Goal: Information Seeking & Learning: Learn about a topic

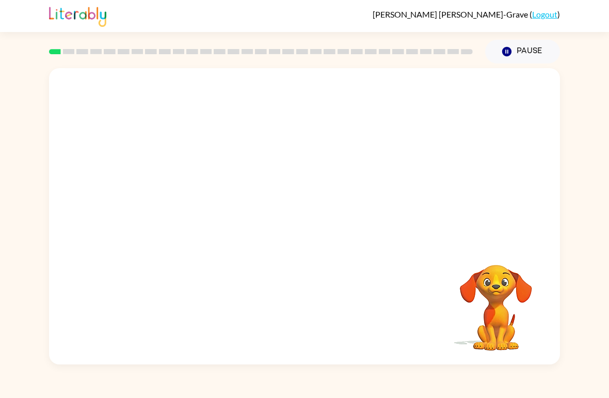
click at [440, 91] on video "Your browser must support playing .mp4 files to use Literably. Please try using…" at bounding box center [304, 155] width 511 height 175
click at [295, 209] on button "button" at bounding box center [305, 222] width 66 height 38
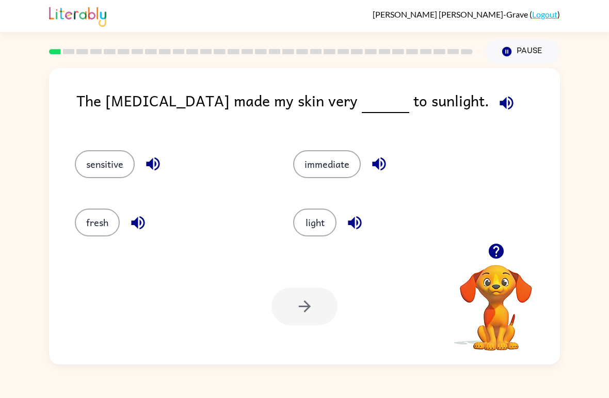
click at [500, 106] on icon "button" at bounding box center [506, 102] width 13 height 13
click at [312, 228] on button "light" at bounding box center [314, 223] width 43 height 28
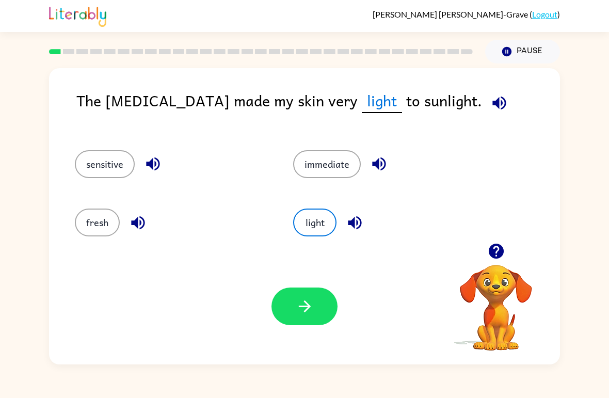
click at [308, 319] on button "button" at bounding box center [305, 307] width 66 height 38
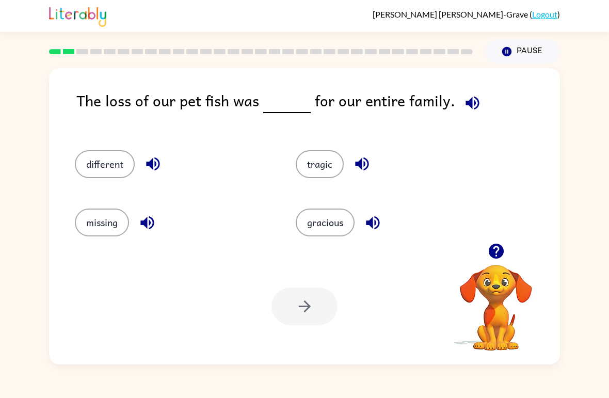
click at [464, 95] on icon "button" at bounding box center [473, 103] width 18 height 18
click at [322, 148] on div "tragic" at bounding box center [386, 160] width 221 height 58
click at [324, 166] on button "tragic" at bounding box center [320, 164] width 48 height 28
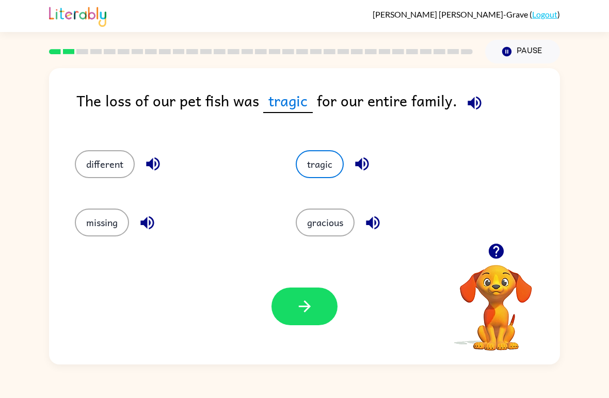
click at [313, 317] on button "button" at bounding box center [305, 307] width 66 height 38
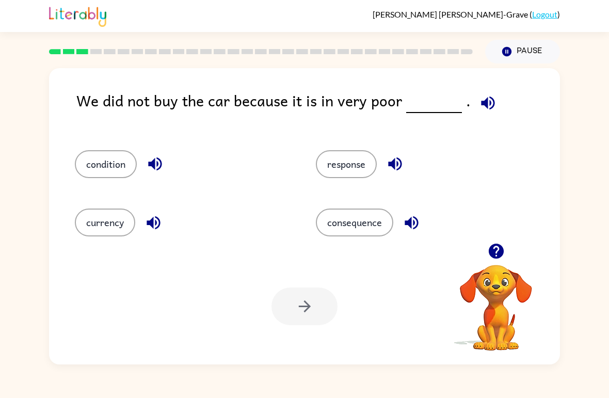
click at [110, 211] on button "currency" at bounding box center [105, 223] width 60 height 28
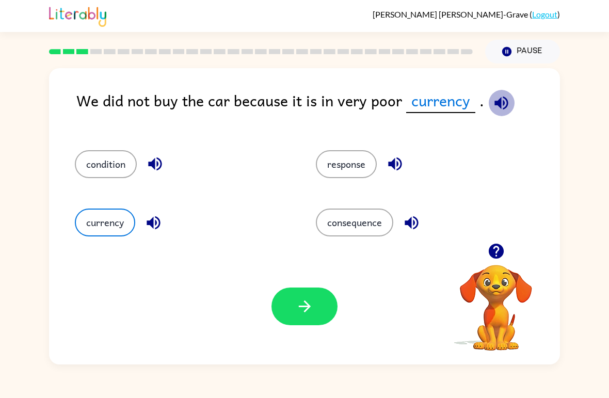
click at [495, 102] on icon "button" at bounding box center [501, 102] width 13 height 13
click at [98, 153] on button "condition" at bounding box center [106, 164] width 62 height 28
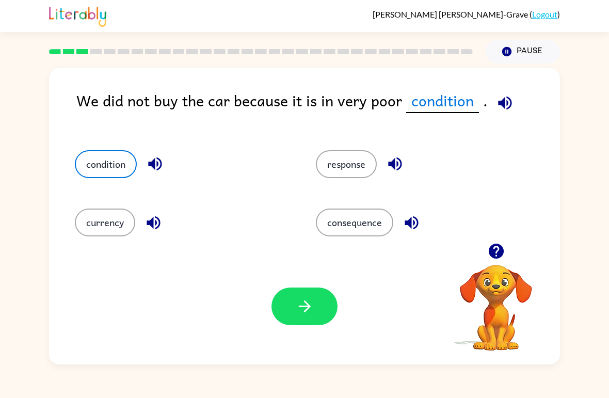
click at [157, 149] on div "condition" at bounding box center [175, 160] width 241 height 58
click at [498, 104] on icon "button" at bounding box center [504, 102] width 13 height 13
click at [154, 166] on icon "button" at bounding box center [154, 163] width 13 height 13
click at [158, 217] on icon "button" at bounding box center [154, 223] width 18 height 18
click at [387, 155] on icon "button" at bounding box center [395, 164] width 18 height 18
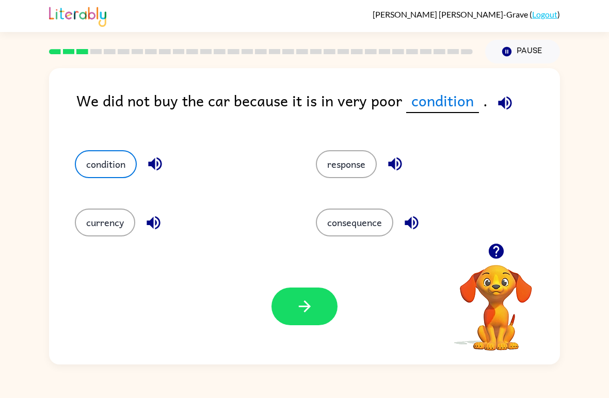
click at [419, 233] on button "button" at bounding box center [412, 223] width 26 height 26
click at [415, 223] on icon "button" at bounding box center [411, 222] width 13 height 13
click at [298, 311] on icon "button" at bounding box center [305, 306] width 18 height 18
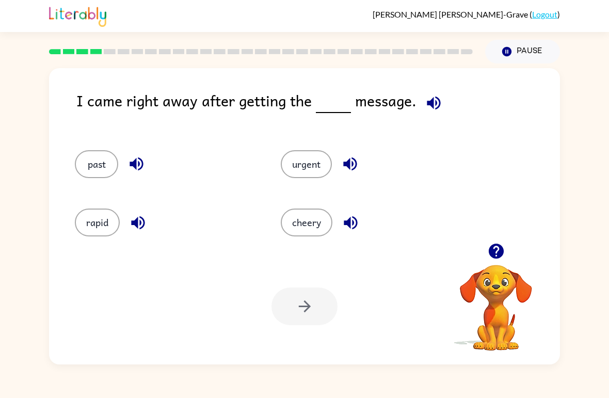
click at [496, 247] on icon "button" at bounding box center [496, 251] width 18 height 18
click at [432, 100] on icon "button" at bounding box center [434, 103] width 18 height 18
click at [90, 164] on button "past" at bounding box center [96, 164] width 43 height 28
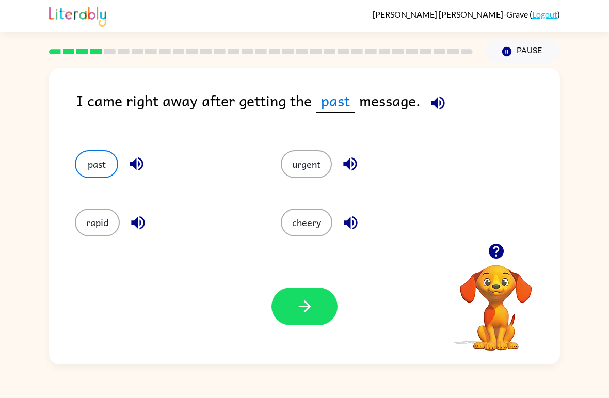
click at [317, 306] on button "button" at bounding box center [305, 307] width 66 height 38
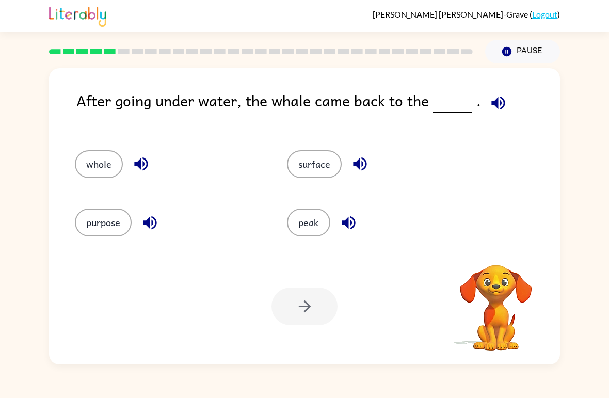
click at [494, 108] on icon "button" at bounding box center [497, 102] width 13 height 13
click at [101, 166] on button "whole" at bounding box center [99, 164] width 48 height 28
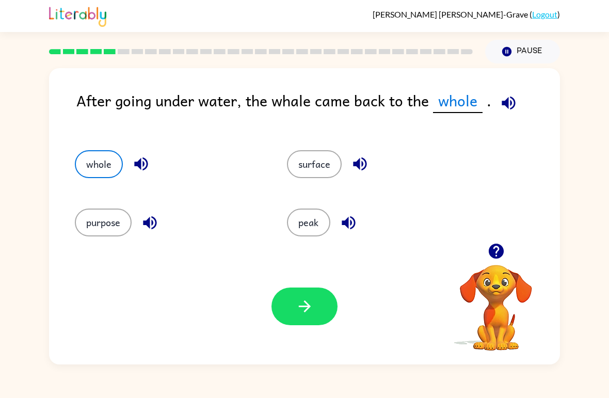
click at [144, 158] on icon "button" at bounding box center [141, 164] width 18 height 18
click at [504, 95] on icon "button" at bounding box center [509, 103] width 18 height 18
click at [359, 169] on icon "button" at bounding box center [359, 163] width 13 height 13
click at [318, 309] on button "button" at bounding box center [305, 307] width 66 height 38
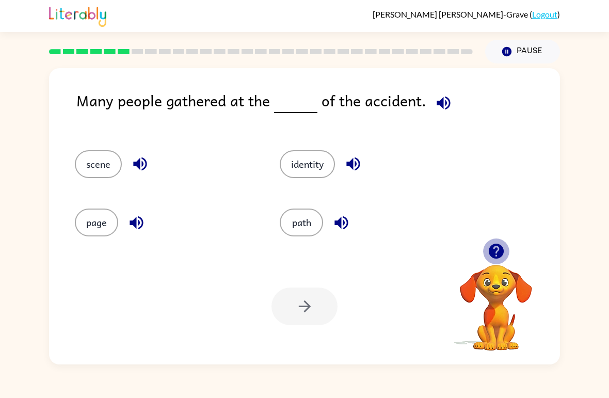
click at [494, 245] on icon "button" at bounding box center [495, 251] width 15 height 15
click at [443, 103] on icon "button" at bounding box center [444, 103] width 18 height 18
click at [304, 222] on button "path" at bounding box center [301, 223] width 43 height 28
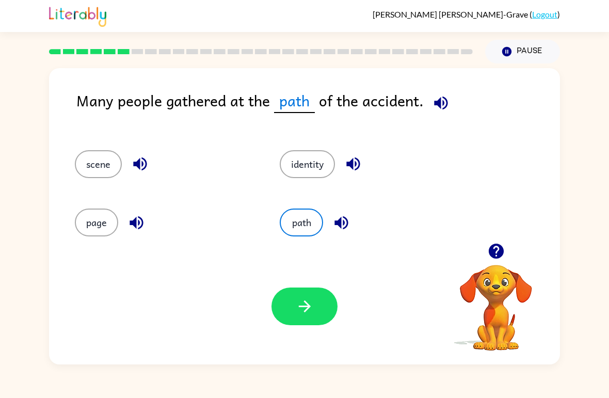
click at [108, 220] on button "page" at bounding box center [96, 223] width 43 height 28
click at [304, 306] on icon "button" at bounding box center [305, 306] width 18 height 18
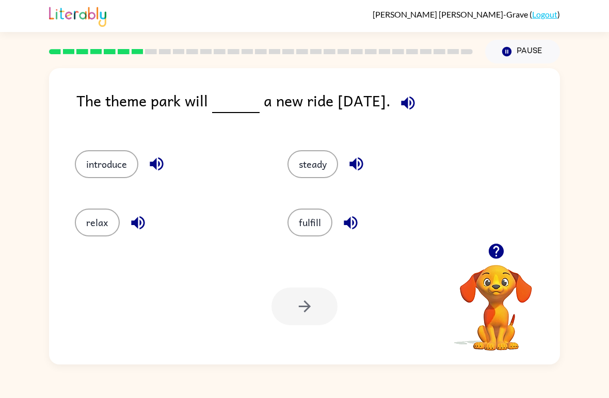
click at [421, 102] on button "button" at bounding box center [408, 103] width 26 height 26
click at [417, 106] on icon "button" at bounding box center [408, 103] width 18 height 18
click at [415, 101] on icon "button" at bounding box center [407, 102] width 13 height 13
click at [108, 156] on button "introduce" at bounding box center [106, 164] width 63 height 28
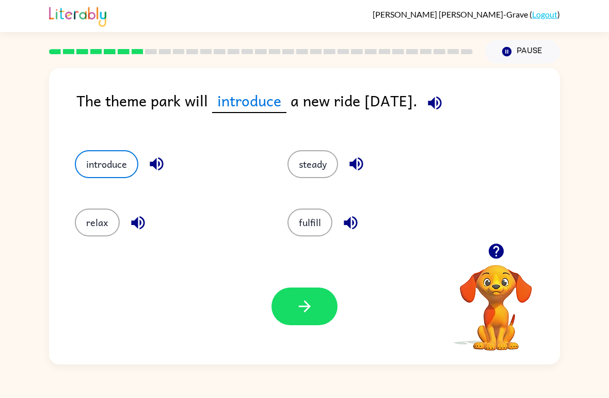
click at [157, 168] on icon "button" at bounding box center [156, 163] width 13 height 13
click at [162, 167] on icon "button" at bounding box center [157, 164] width 18 height 18
click at [306, 303] on icon "button" at bounding box center [304, 306] width 12 height 12
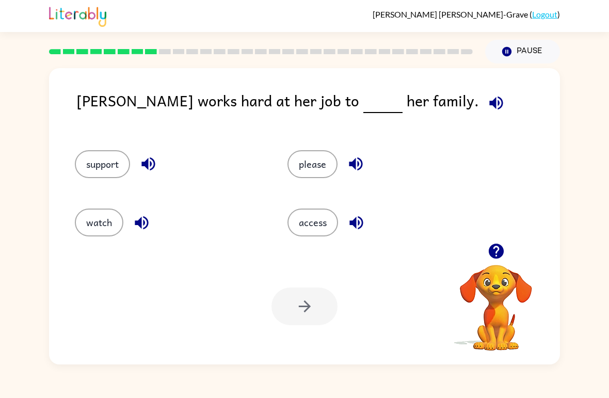
click at [150, 155] on icon "button" at bounding box center [148, 164] width 18 height 18
click at [489, 98] on icon "button" at bounding box center [495, 102] width 13 height 13
click at [149, 211] on div "watch" at bounding box center [169, 223] width 189 height 28
click at [95, 219] on button "watch" at bounding box center [99, 223] width 49 height 28
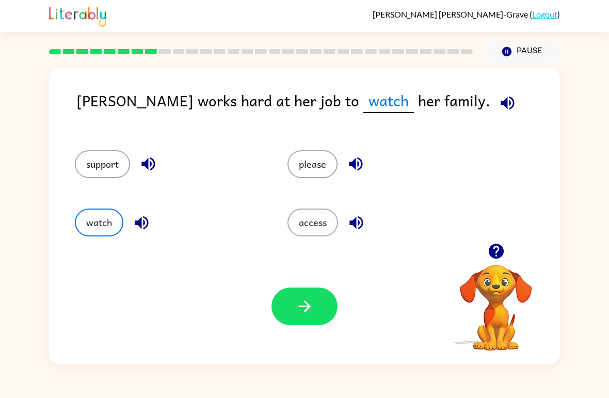
click at [320, 305] on button "button" at bounding box center [305, 307] width 66 height 38
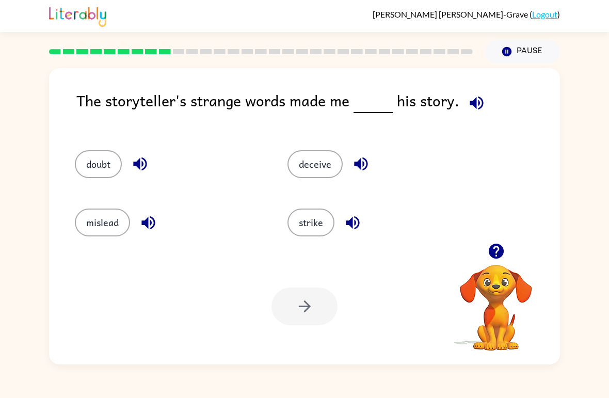
click at [464, 84] on div "The storyteller's strange words made me his story. doubt deceive mislead strike…" at bounding box center [304, 216] width 511 height 296
click at [468, 102] on icon "button" at bounding box center [477, 103] width 18 height 18
click at [317, 153] on button "deceive" at bounding box center [315, 164] width 55 height 28
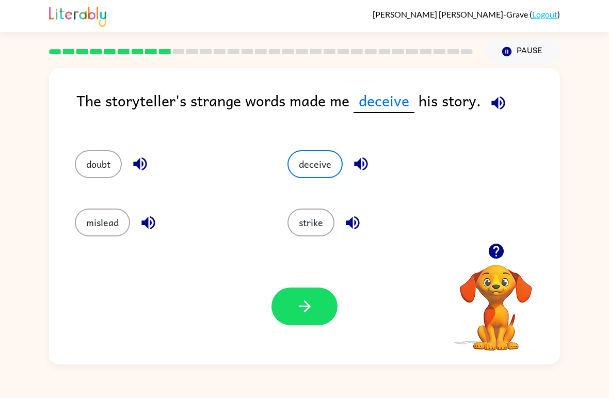
click at [282, 306] on button "button" at bounding box center [305, 307] width 66 height 38
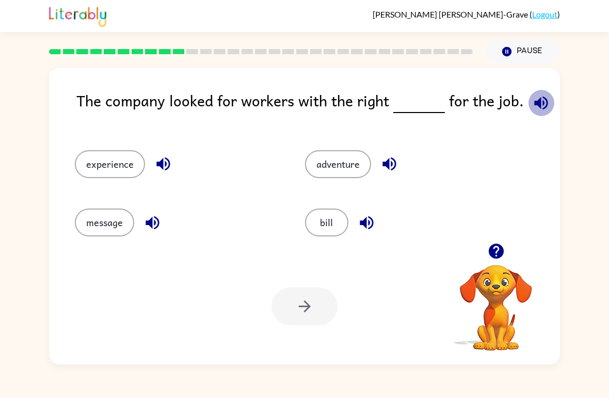
click at [542, 100] on icon "button" at bounding box center [541, 103] width 18 height 18
click at [105, 221] on button "message" at bounding box center [104, 223] width 59 height 28
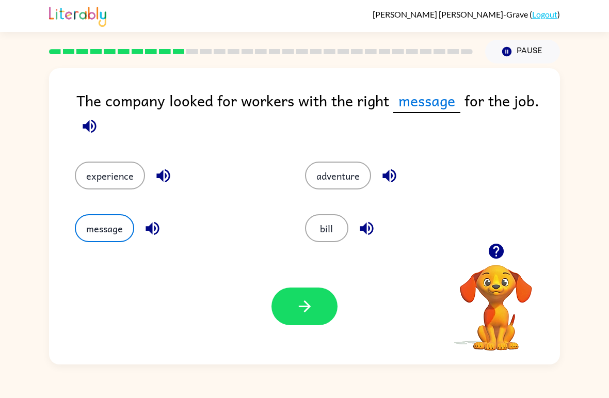
click at [288, 312] on button "button" at bounding box center [305, 307] width 66 height 38
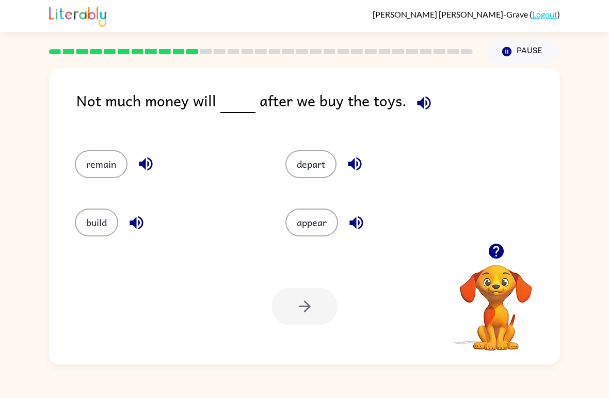
click at [418, 95] on icon "button" at bounding box center [424, 103] width 18 height 18
click at [325, 169] on button "depart" at bounding box center [310, 164] width 51 height 28
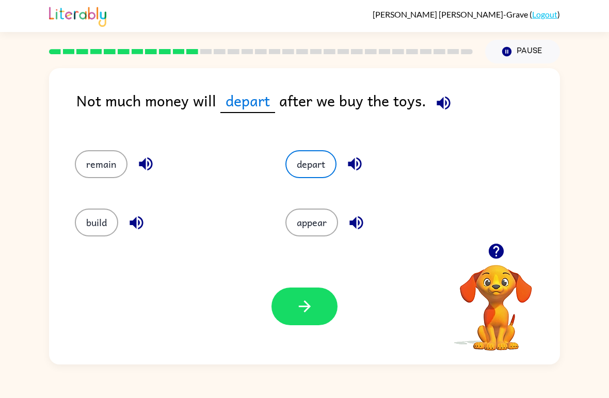
click at [445, 88] on div "Not much money will depart after we buy the toys. remain depart build appear Yo…" at bounding box center [304, 216] width 511 height 296
click at [444, 107] on icon "button" at bounding box center [444, 103] width 18 height 18
click at [148, 168] on icon "button" at bounding box center [146, 164] width 18 height 18
click at [145, 222] on icon "button" at bounding box center [137, 223] width 18 height 18
click at [312, 291] on button "button" at bounding box center [305, 307] width 66 height 38
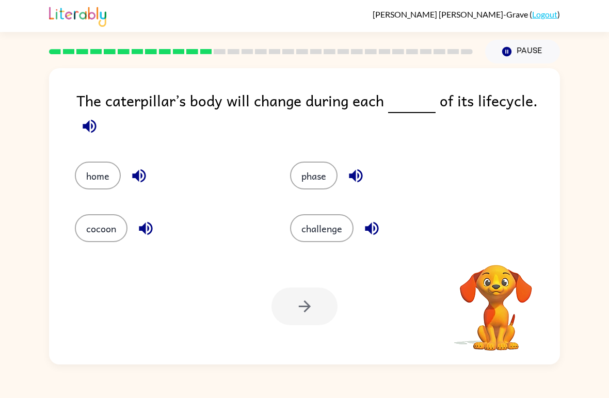
click at [358, 177] on icon "button" at bounding box center [355, 175] width 13 height 13
click at [324, 172] on button "phase" at bounding box center [313, 176] width 47 height 28
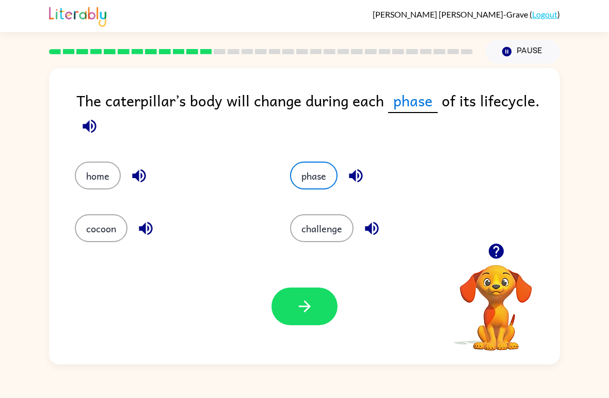
click at [326, 222] on button "challenge" at bounding box center [321, 228] width 63 height 28
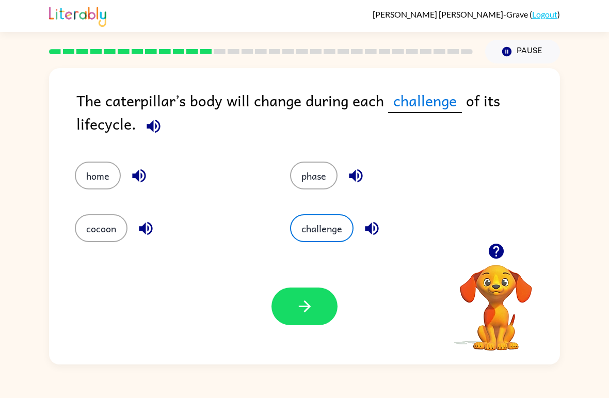
click at [314, 155] on div "phase" at bounding box center [377, 168] width 215 height 53
click at [328, 222] on button "challenge" at bounding box center [321, 228] width 63 height 28
click at [323, 176] on button "phase" at bounding box center [313, 176] width 47 height 28
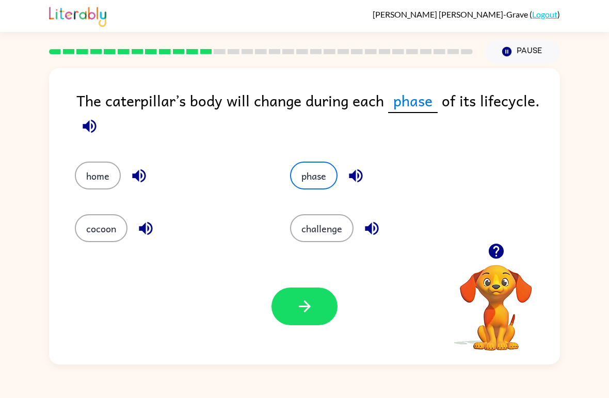
click at [323, 227] on button "challenge" at bounding box center [321, 228] width 63 height 28
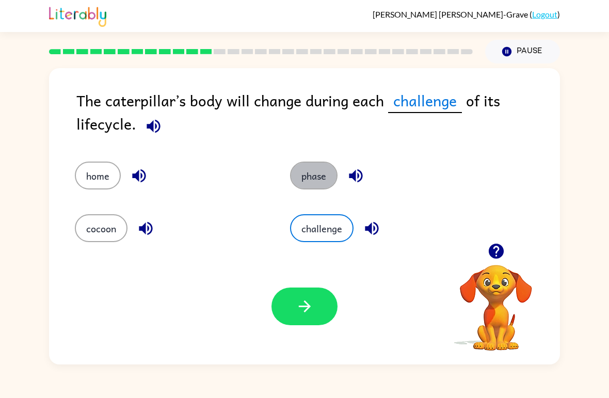
click at [323, 177] on button "phase" at bounding box center [313, 176] width 47 height 28
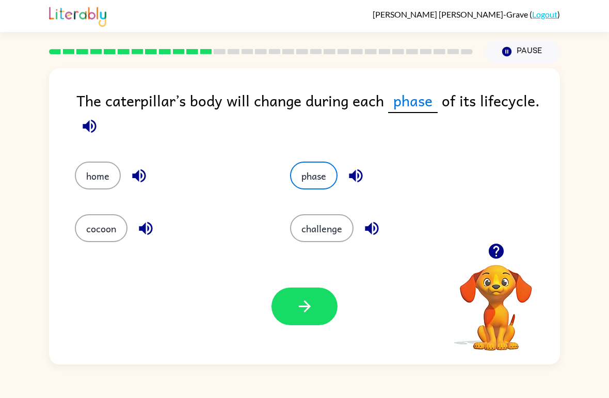
click at [323, 227] on button "challenge" at bounding box center [321, 228] width 63 height 28
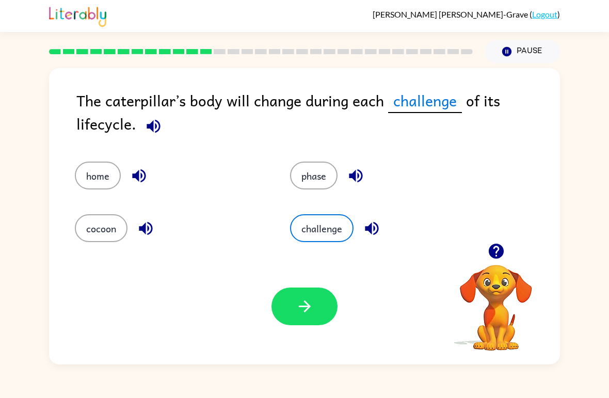
click at [322, 170] on button "phase" at bounding box center [313, 176] width 47 height 28
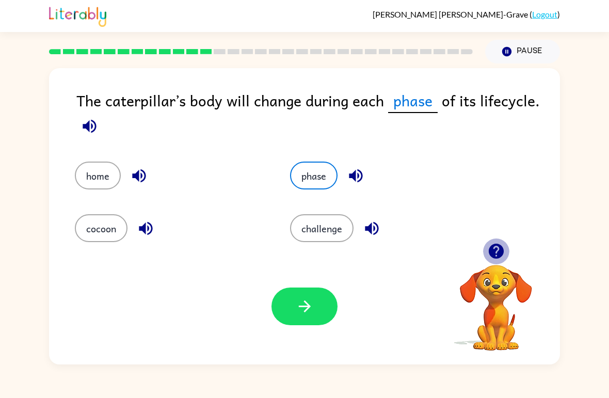
click at [485, 252] on button "button" at bounding box center [496, 251] width 26 height 26
click at [91, 128] on icon "button" at bounding box center [90, 126] width 18 height 18
click at [327, 249] on div "Your browser must support playing .mp4 files to use Literably. Please try using…" at bounding box center [304, 306] width 511 height 116
click at [96, 185] on button "home" at bounding box center [98, 176] width 46 height 28
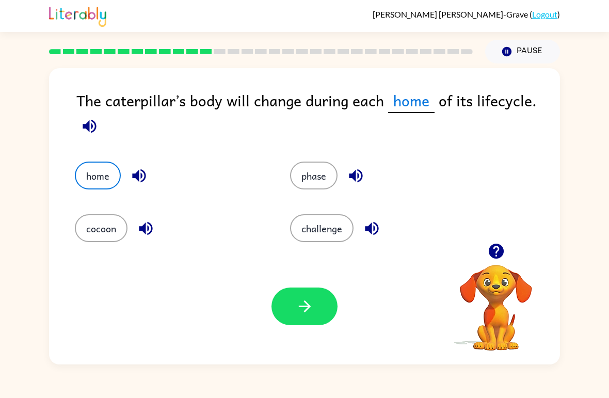
click at [90, 129] on icon "button" at bounding box center [90, 126] width 18 height 18
click at [354, 219] on div "challenge" at bounding box center [386, 228] width 192 height 28
click at [373, 229] on icon "button" at bounding box center [372, 228] width 18 height 18
click at [302, 261] on div "Your browser must support playing .mp4 files to use Literably. Please try using…" at bounding box center [304, 306] width 511 height 116
click at [313, 229] on button "challenge" at bounding box center [321, 228] width 63 height 28
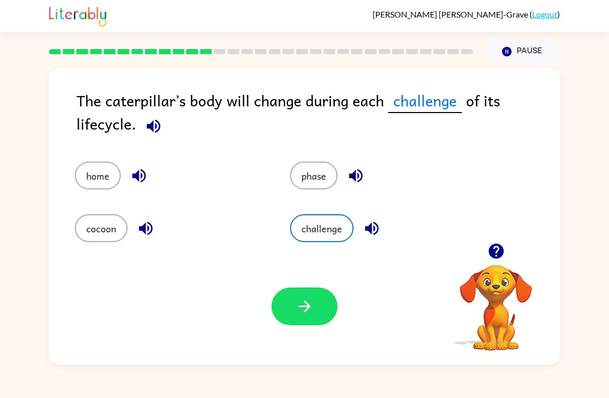
click at [154, 124] on icon "button" at bounding box center [154, 126] width 18 height 18
click at [156, 124] on icon "button" at bounding box center [154, 126] width 18 height 18
click at [296, 311] on icon "button" at bounding box center [305, 306] width 18 height 18
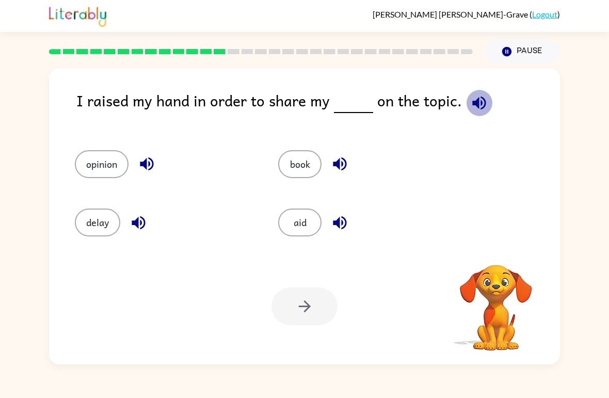
click at [472, 105] on icon "button" at bounding box center [478, 102] width 13 height 13
click at [154, 170] on icon "button" at bounding box center [147, 164] width 18 height 18
click at [106, 159] on button "opinion" at bounding box center [102, 164] width 54 height 28
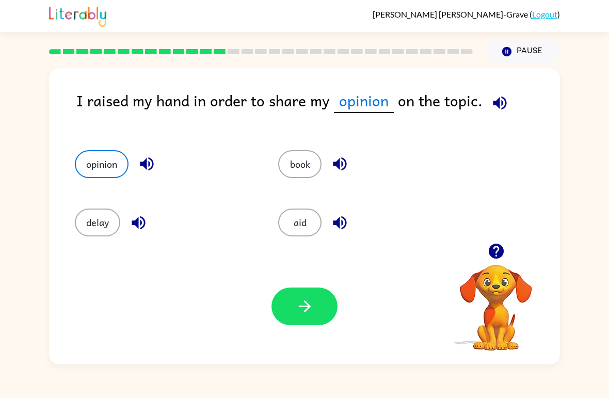
click at [309, 317] on button "button" at bounding box center [305, 307] width 66 height 38
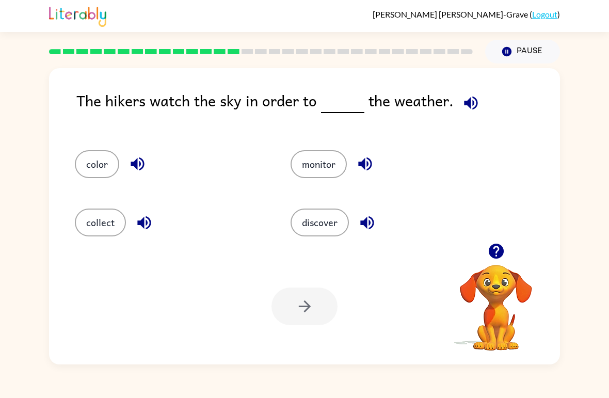
click at [470, 100] on icon "button" at bounding box center [471, 103] width 18 height 18
click at [479, 101] on button "button" at bounding box center [471, 103] width 26 height 26
click at [328, 228] on button "discover" at bounding box center [320, 223] width 58 height 28
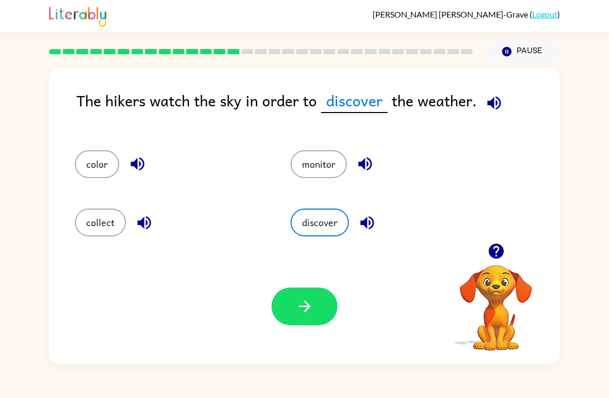
click at [317, 299] on button "button" at bounding box center [305, 307] width 66 height 38
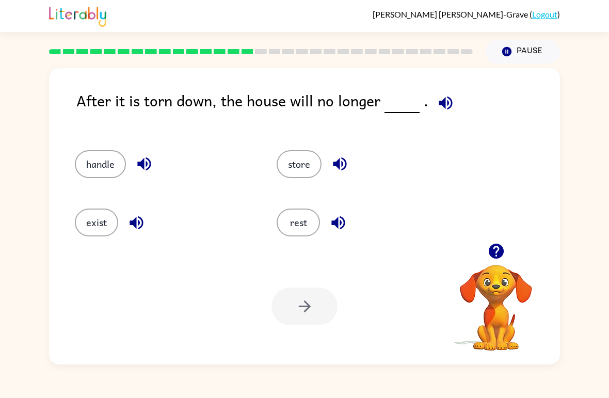
click at [439, 104] on icon "button" at bounding box center [445, 102] width 13 height 13
click at [137, 161] on icon "button" at bounding box center [144, 164] width 18 height 18
click at [96, 218] on button "exist" at bounding box center [96, 223] width 43 height 28
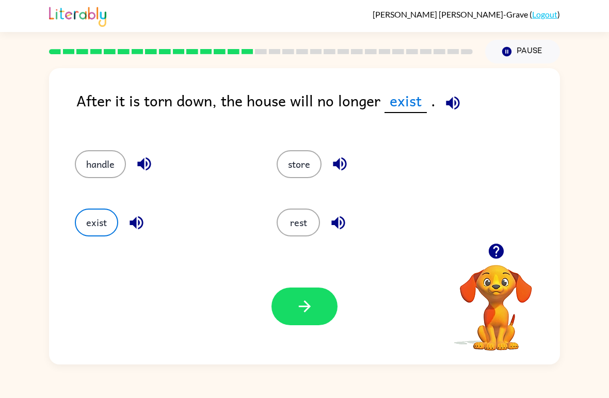
click at [300, 294] on button "button" at bounding box center [305, 307] width 66 height 38
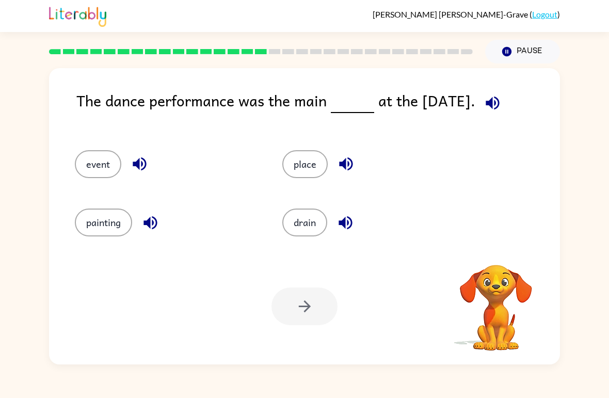
click at [348, 158] on icon "button" at bounding box center [345, 163] width 13 height 13
click at [355, 213] on button "button" at bounding box center [345, 223] width 26 height 26
click at [490, 110] on icon "button" at bounding box center [493, 103] width 18 height 18
click at [121, 229] on button "painting" at bounding box center [103, 223] width 57 height 28
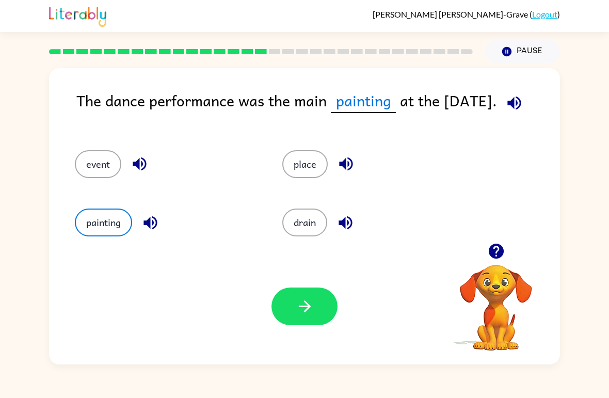
click at [302, 293] on button "button" at bounding box center [305, 307] width 66 height 38
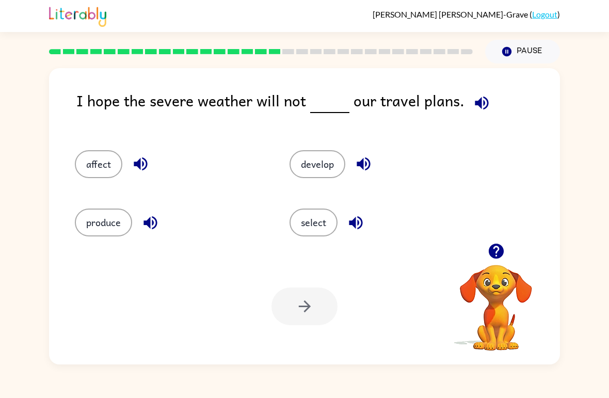
click at [365, 162] on icon "button" at bounding box center [364, 164] width 18 height 18
click at [469, 111] on button "button" at bounding box center [482, 103] width 26 height 26
click at [101, 167] on button "affect" at bounding box center [98, 164] width 47 height 28
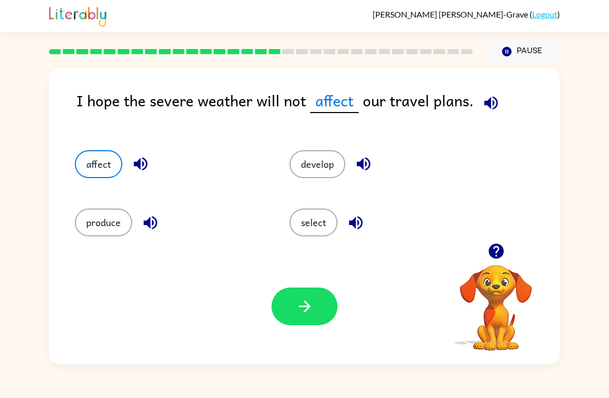
click at [241, 31] on div "[PERSON_NAME]-Grave ( Logout )" at bounding box center [304, 16] width 511 height 32
click at [278, 320] on button "button" at bounding box center [305, 307] width 66 height 38
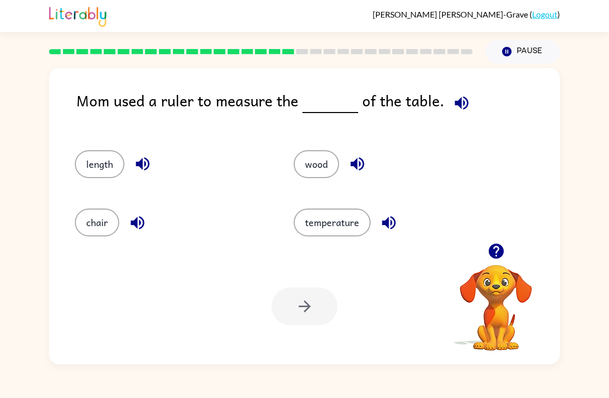
click at [461, 107] on icon "button" at bounding box center [461, 102] width 13 height 13
click at [94, 214] on button "chair" at bounding box center [97, 223] width 44 height 28
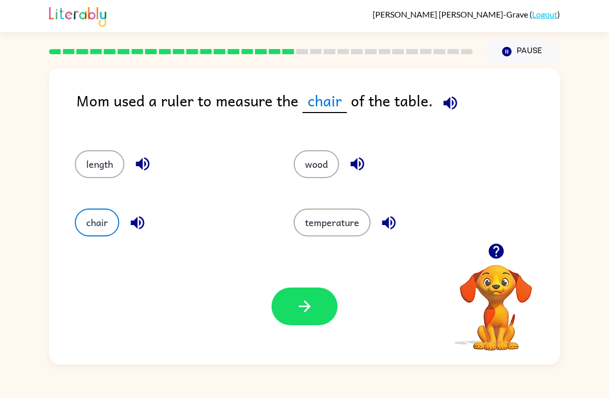
click at [333, 315] on button "button" at bounding box center [305, 307] width 66 height 38
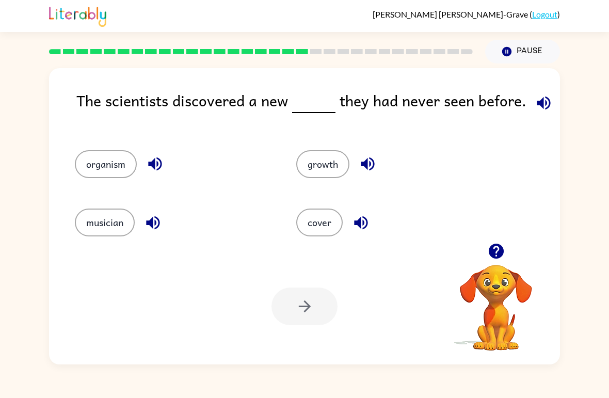
click at [527, 97] on span at bounding box center [542, 100] width 30 height 23
click at [542, 109] on icon "button" at bounding box center [543, 102] width 13 height 13
click at [314, 226] on button "cover" at bounding box center [319, 223] width 46 height 28
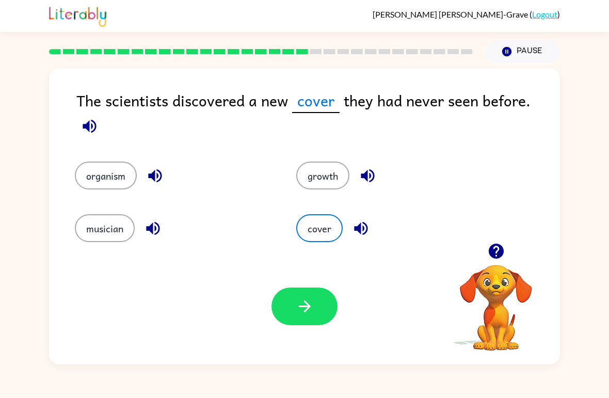
click at [313, 319] on button "button" at bounding box center [305, 307] width 66 height 38
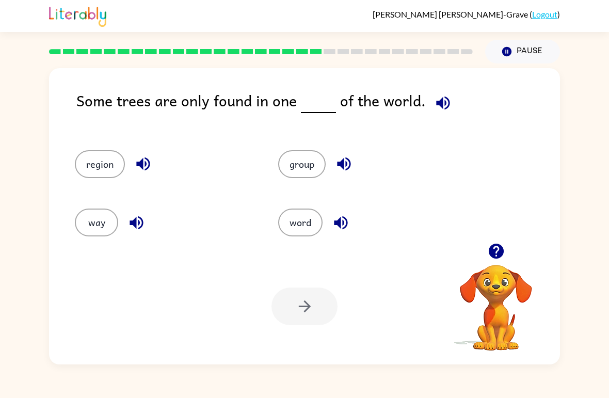
click at [442, 107] on icon "button" at bounding box center [443, 103] width 18 height 18
click at [97, 161] on button "region" at bounding box center [100, 164] width 50 height 28
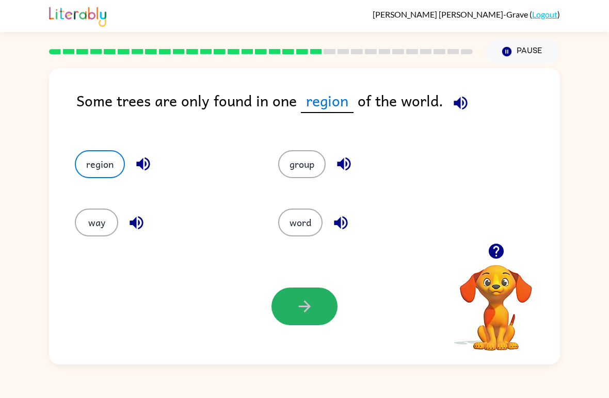
click at [284, 292] on button "button" at bounding box center [305, 307] width 66 height 38
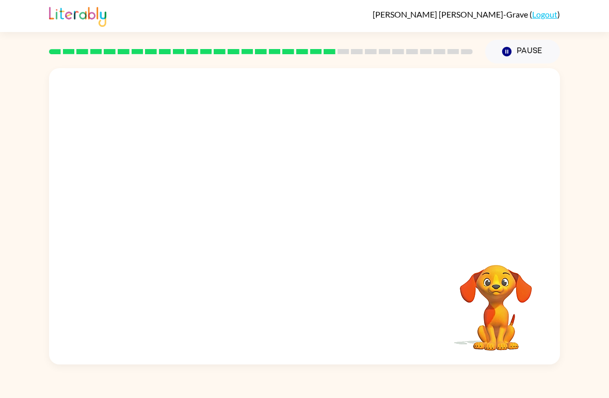
click at [358, 157] on video "Your browser must support playing .mp4 files to use Literably. Please try using…" at bounding box center [304, 155] width 511 height 175
click at [368, 165] on video "Your browser must support playing .mp4 files to use Literably. Please try using…" at bounding box center [304, 155] width 511 height 175
click at [366, 158] on video "Your browser must support playing .mp4 files to use Literably. Please try using…" at bounding box center [304, 155] width 511 height 175
click at [359, 171] on video "Your browser must support playing .mp4 files to use Literably. Please try using…" at bounding box center [304, 155] width 511 height 175
click at [357, 167] on video "Your browser must support playing .mp4 files to use Literably. Please try using…" at bounding box center [304, 155] width 511 height 175
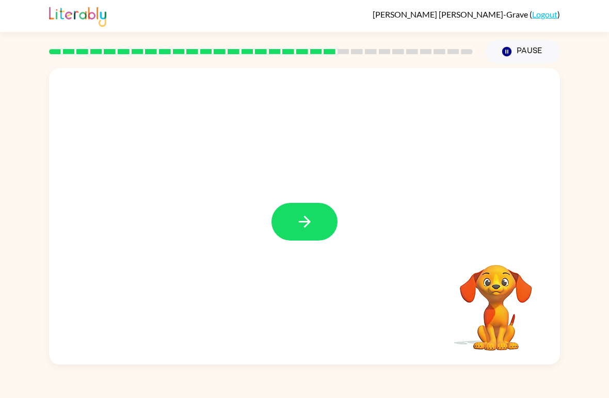
click at [275, 231] on button "button" at bounding box center [305, 222] width 66 height 38
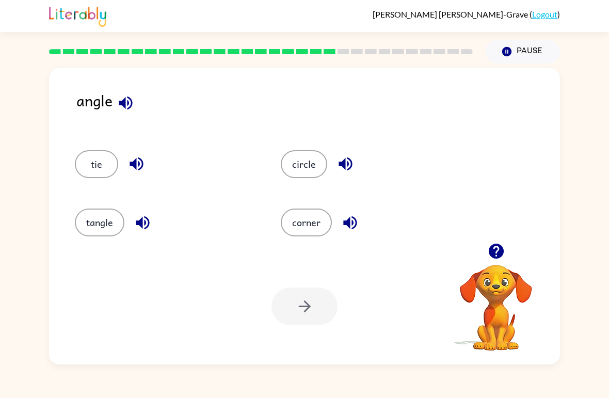
click at [109, 223] on button "tangle" at bounding box center [100, 223] width 50 height 28
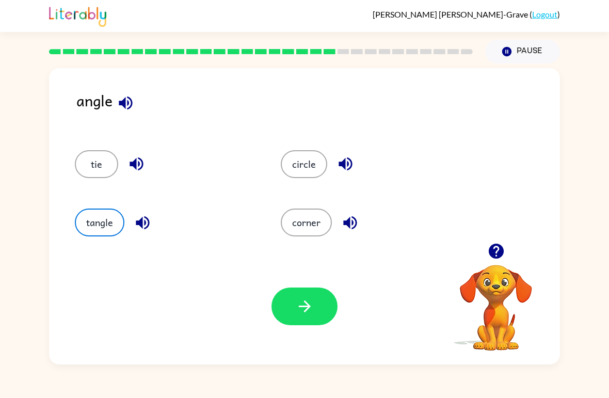
click at [315, 316] on button "button" at bounding box center [305, 307] width 66 height 38
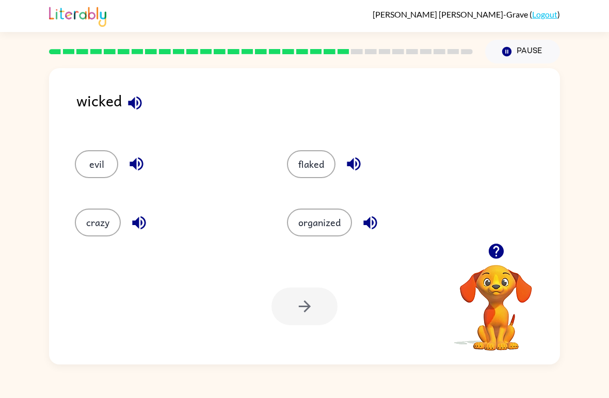
click at [135, 116] on button "button" at bounding box center [135, 103] width 26 height 26
click at [137, 177] on button "button" at bounding box center [136, 164] width 26 height 26
click at [141, 213] on button "button" at bounding box center [139, 223] width 26 height 26
click at [359, 171] on icon "button" at bounding box center [354, 164] width 18 height 18
click at [363, 227] on icon "button" at bounding box center [370, 223] width 18 height 18
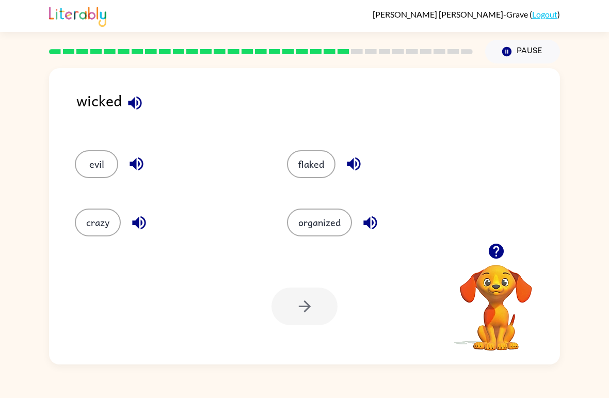
click at [315, 177] on button "flaked" at bounding box center [311, 164] width 49 height 28
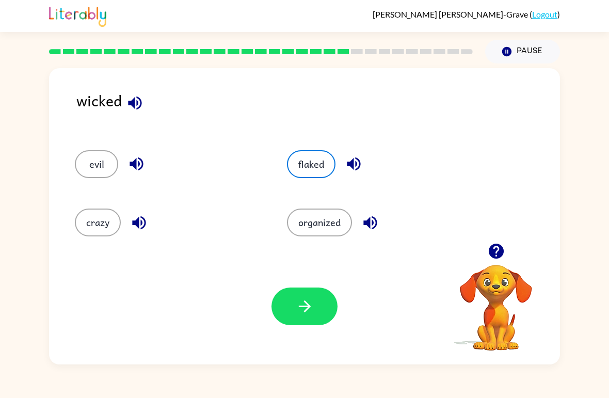
click at [298, 317] on button "button" at bounding box center [305, 307] width 66 height 38
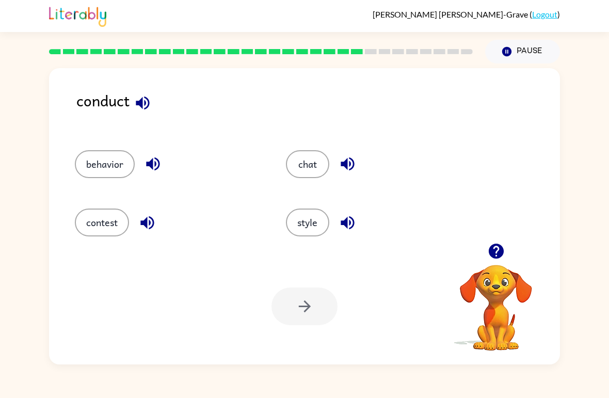
click at [143, 99] on icon "button" at bounding box center [142, 102] width 13 height 13
click at [151, 158] on icon "button" at bounding box center [153, 164] width 18 height 18
click at [154, 225] on icon "button" at bounding box center [146, 222] width 13 height 13
click at [352, 165] on icon "button" at bounding box center [348, 164] width 18 height 18
click at [348, 222] on icon "button" at bounding box center [348, 223] width 18 height 18
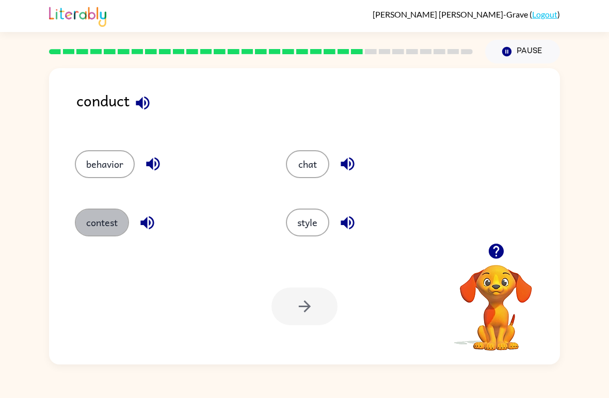
click at [99, 223] on button "contest" at bounding box center [102, 223] width 54 height 28
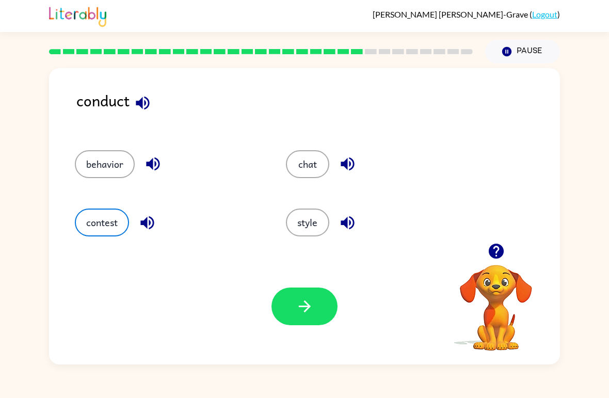
click at [274, 308] on button "button" at bounding box center [305, 307] width 66 height 38
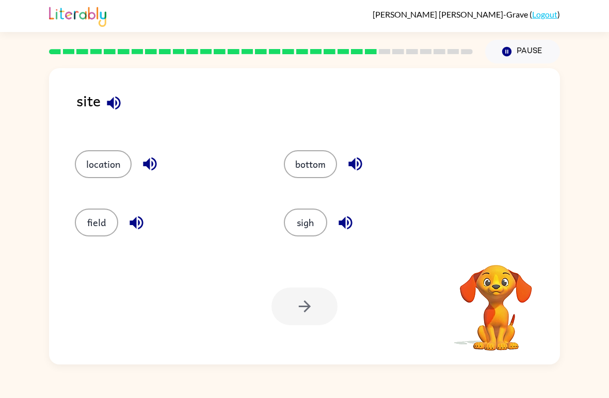
click at [116, 110] on icon "button" at bounding box center [114, 103] width 18 height 18
click at [343, 217] on icon "button" at bounding box center [346, 223] width 18 height 18
click at [292, 292] on div at bounding box center [305, 307] width 66 height 38
click at [310, 228] on button "sigh" at bounding box center [305, 223] width 43 height 28
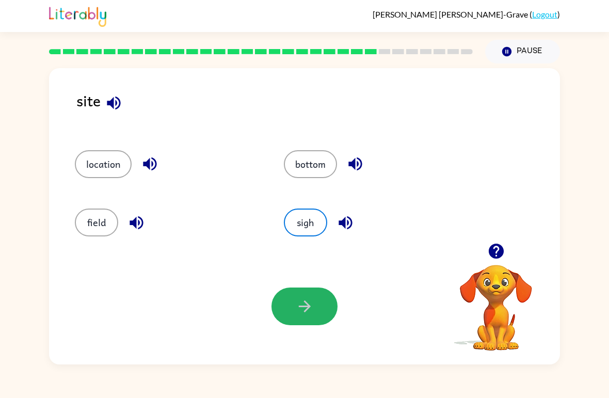
click at [289, 308] on button "button" at bounding box center [305, 307] width 66 height 38
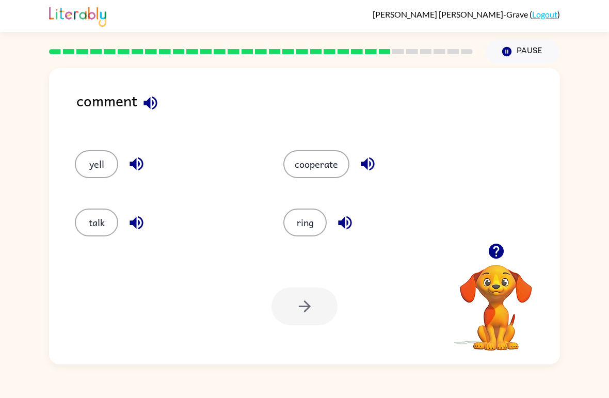
click at [142, 102] on icon "button" at bounding box center [150, 103] width 18 height 18
click at [137, 227] on icon "button" at bounding box center [137, 223] width 18 height 18
click at [315, 329] on div "Your browser must support playing .mp4 files to use Literably. Please try using…" at bounding box center [304, 306] width 511 height 116
click at [133, 227] on icon "button" at bounding box center [137, 223] width 18 height 18
click at [139, 222] on icon "button" at bounding box center [136, 222] width 13 height 13
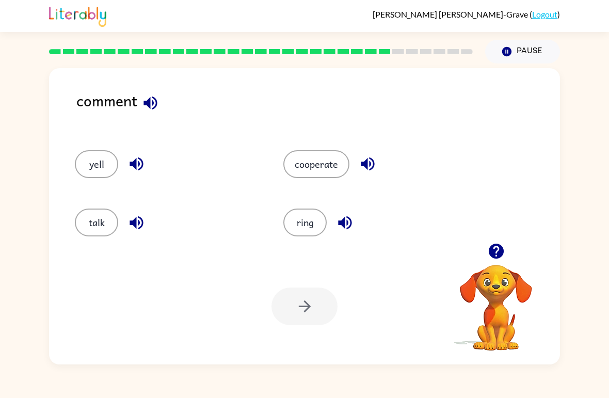
click at [84, 228] on button "talk" at bounding box center [96, 223] width 43 height 28
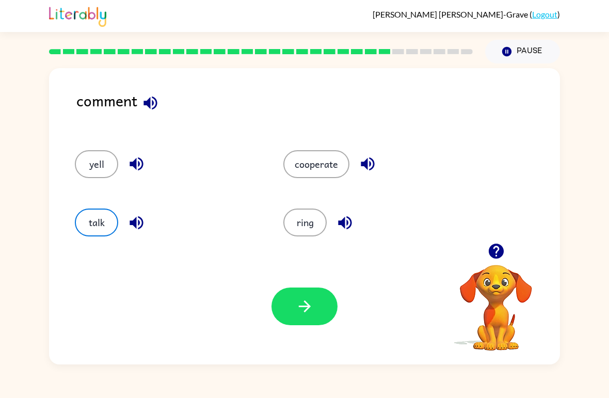
click at [314, 310] on button "button" at bounding box center [305, 307] width 66 height 38
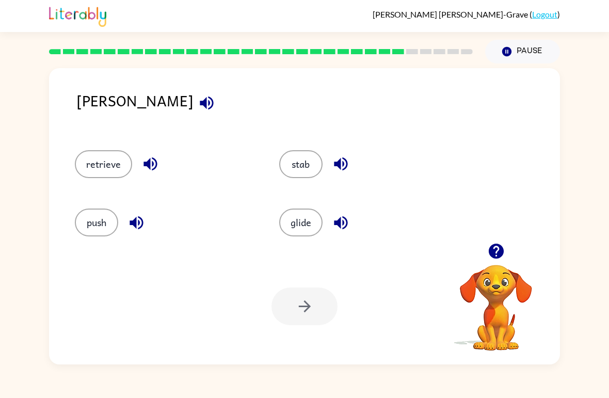
click at [198, 103] on icon "button" at bounding box center [207, 103] width 18 height 18
click at [328, 162] on button "button" at bounding box center [341, 164] width 26 height 26
click at [342, 225] on icon "button" at bounding box center [340, 222] width 13 height 13
click at [95, 164] on button "retrieve" at bounding box center [103, 164] width 57 height 28
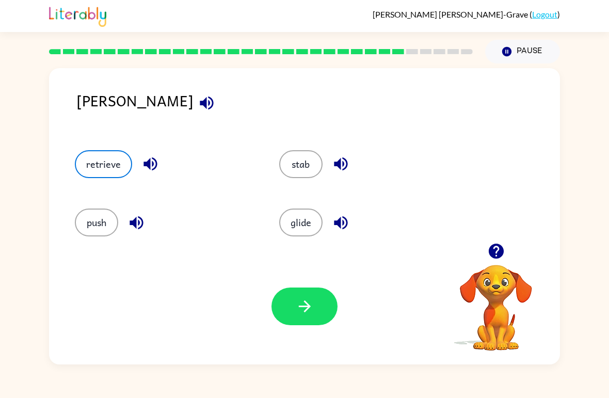
click at [88, 212] on button "push" at bounding box center [96, 223] width 43 height 28
click at [322, 303] on button "button" at bounding box center [305, 307] width 66 height 38
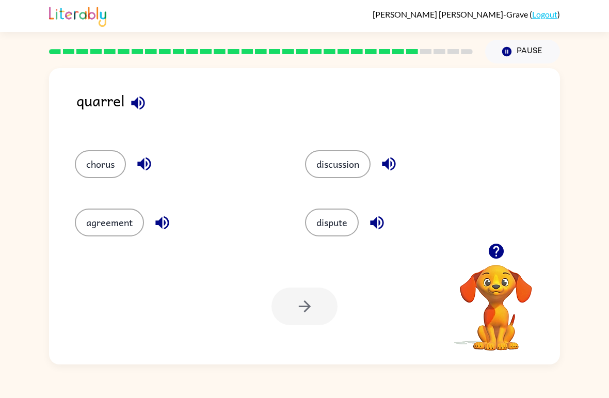
click at [140, 97] on icon "button" at bounding box center [138, 103] width 18 height 18
click at [146, 162] on icon "button" at bounding box center [144, 164] width 18 height 18
click at [73, 161] on div "chorus" at bounding box center [170, 160] width 230 height 58
click at [94, 209] on button "agreement" at bounding box center [109, 223] width 69 height 28
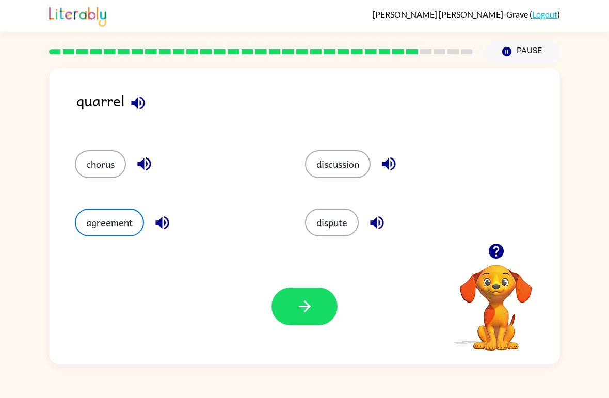
click at [82, 163] on button "chorus" at bounding box center [100, 164] width 51 height 28
click at [312, 296] on button "button" at bounding box center [305, 307] width 66 height 38
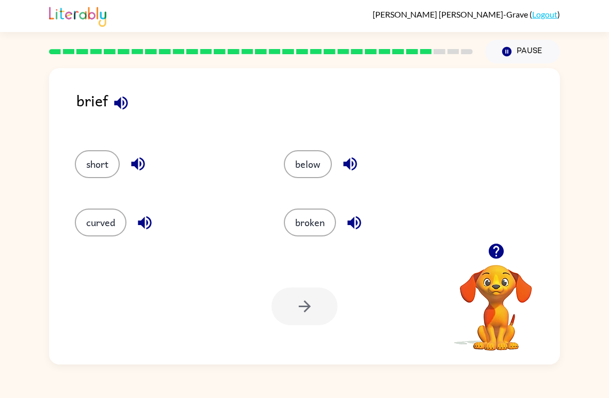
click at [88, 158] on button "short" at bounding box center [97, 164] width 45 height 28
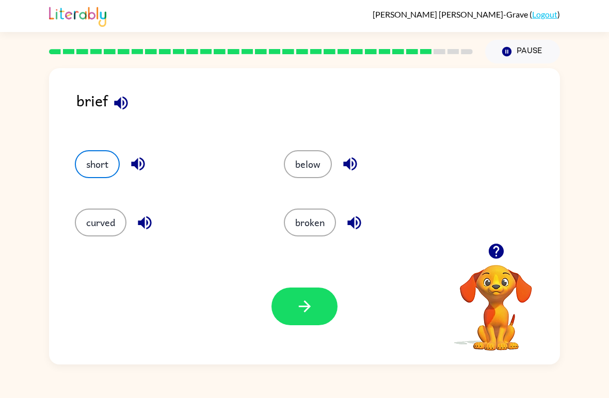
click at [331, 315] on button "button" at bounding box center [305, 307] width 66 height 38
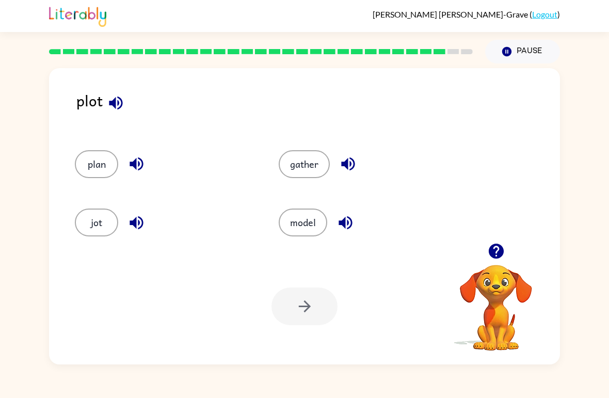
click at [114, 106] on icon "button" at bounding box center [115, 102] width 13 height 13
click at [116, 162] on button "plan" at bounding box center [96, 164] width 43 height 28
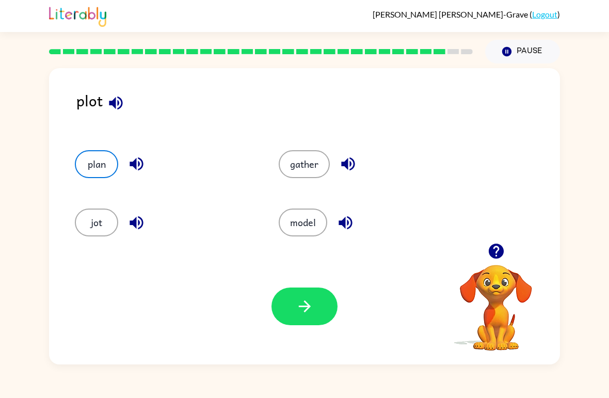
click at [145, 161] on icon "button" at bounding box center [137, 164] width 18 height 18
click at [137, 223] on icon "button" at bounding box center [137, 223] width 18 height 18
click at [299, 224] on button "model" at bounding box center [303, 223] width 49 height 28
click at [277, 283] on div "Your browser must support playing .mp4 files to use Literably. Please try using…" at bounding box center [304, 306] width 511 height 116
click at [282, 286] on div "Your browser must support playing .mp4 files to use Literably. Please try using…" at bounding box center [304, 306] width 511 height 116
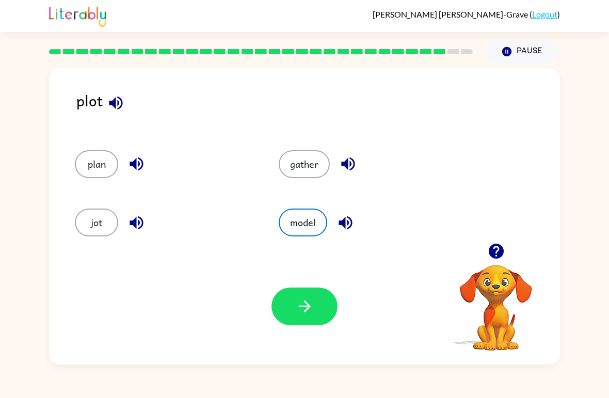
click at [300, 295] on button "button" at bounding box center [305, 307] width 66 height 38
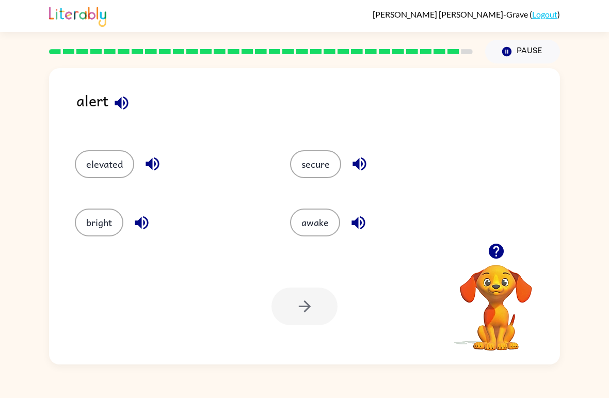
click at [103, 162] on button "elevated" at bounding box center [104, 164] width 59 height 28
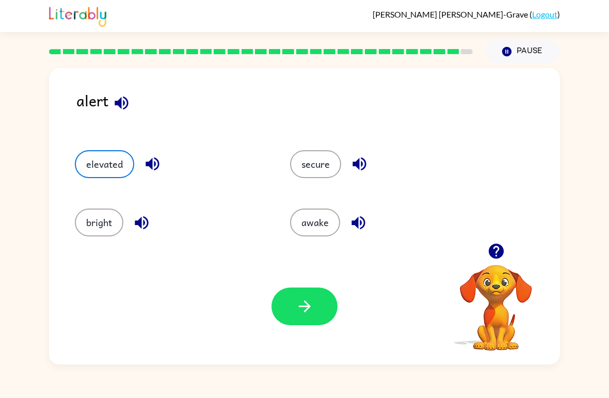
click at [304, 292] on button "button" at bounding box center [305, 307] width 66 height 38
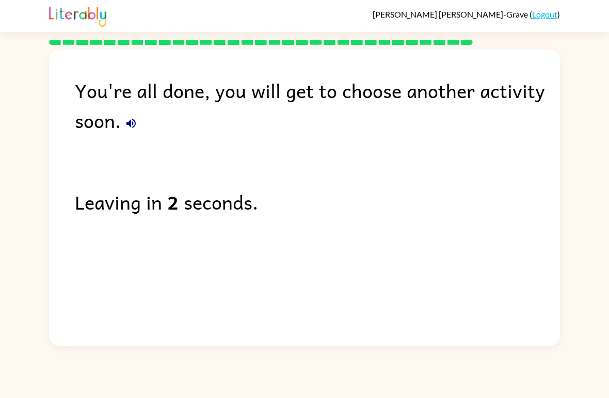
click at [122, 119] on button "button" at bounding box center [131, 123] width 21 height 21
